Goal: Information Seeking & Learning: Learn about a topic

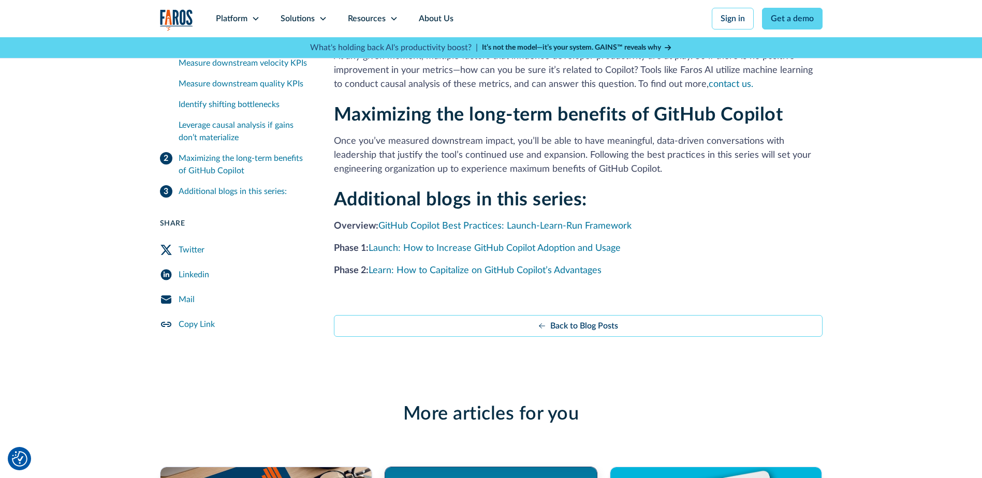
scroll to position [1760, 0]
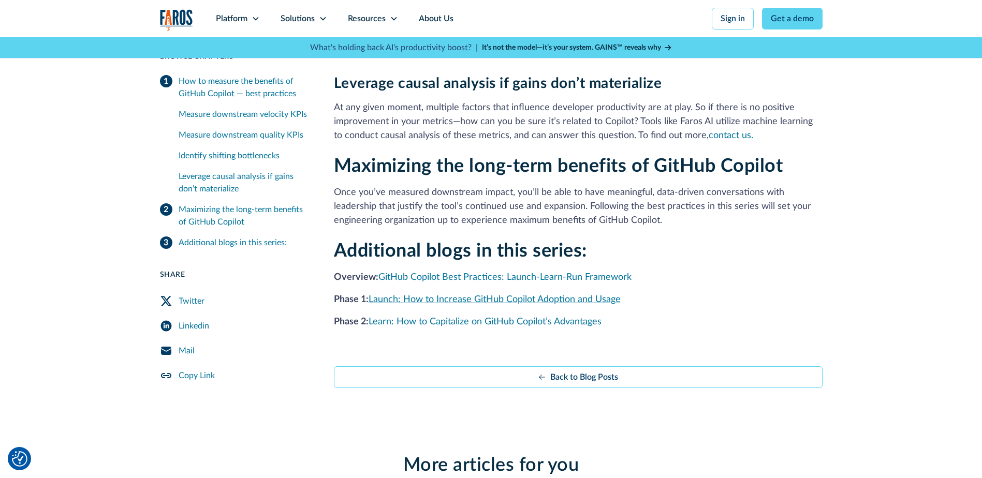
click at [531, 300] on link "Launch: How to Increase GitHub Copilot Adoption and Usage" at bounding box center [495, 299] width 252 height 9
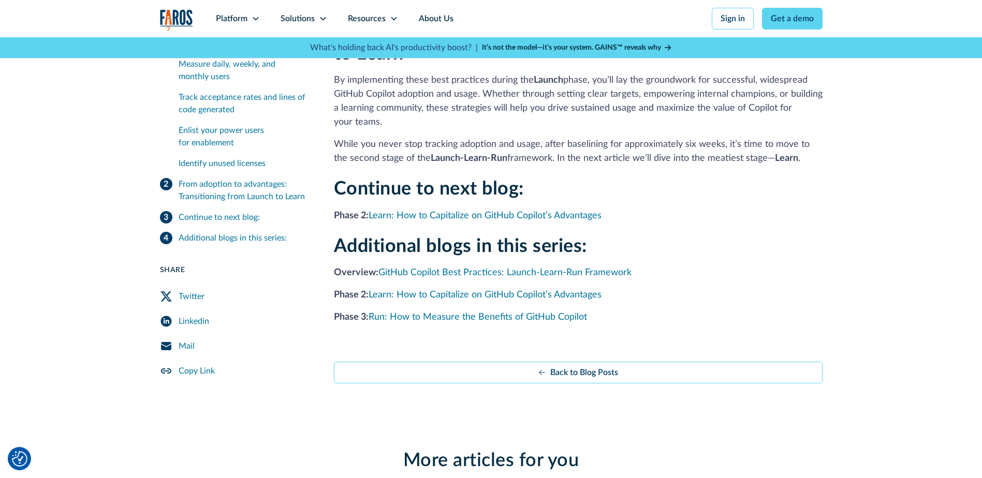
scroll to position [1708, 0]
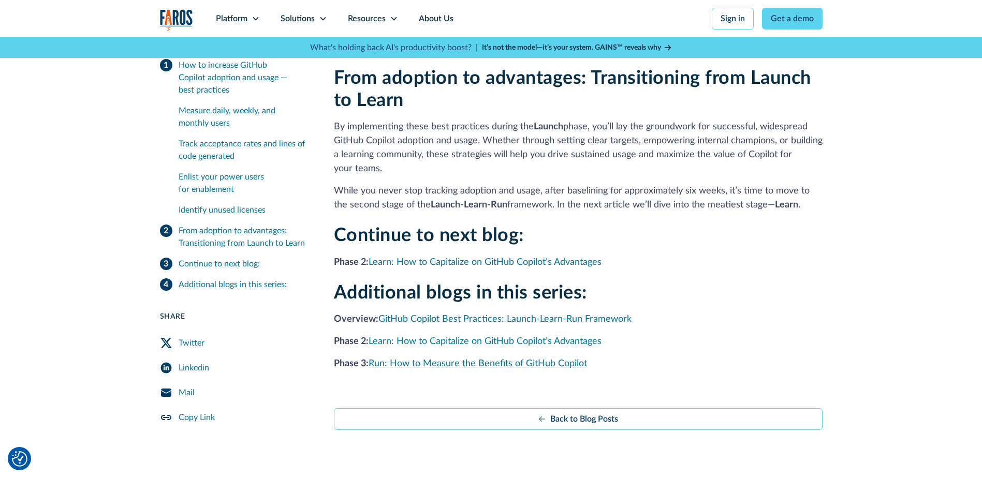
click at [455, 359] on link "Run: How to Measure the Benefits of GitHub Copilot" at bounding box center [478, 363] width 218 height 9
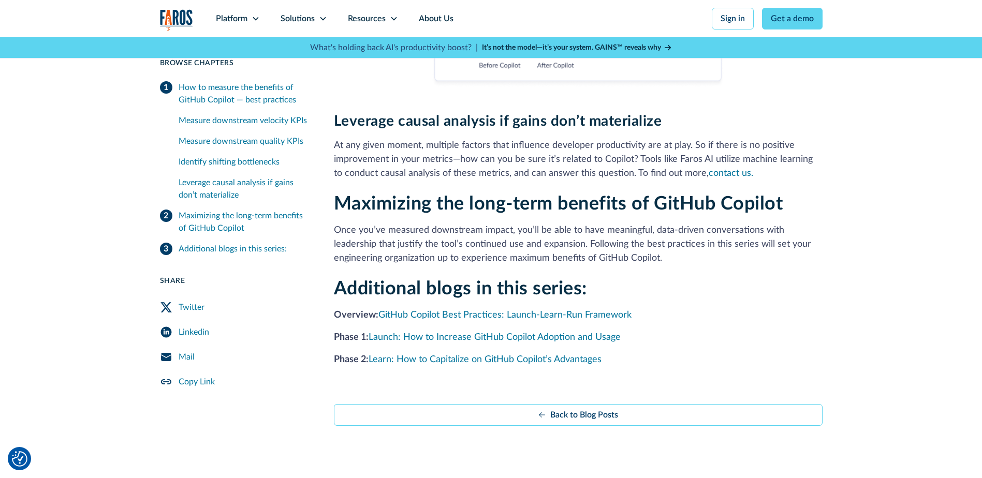
scroll to position [1708, 0]
